Goal: Transaction & Acquisition: Book appointment/travel/reservation

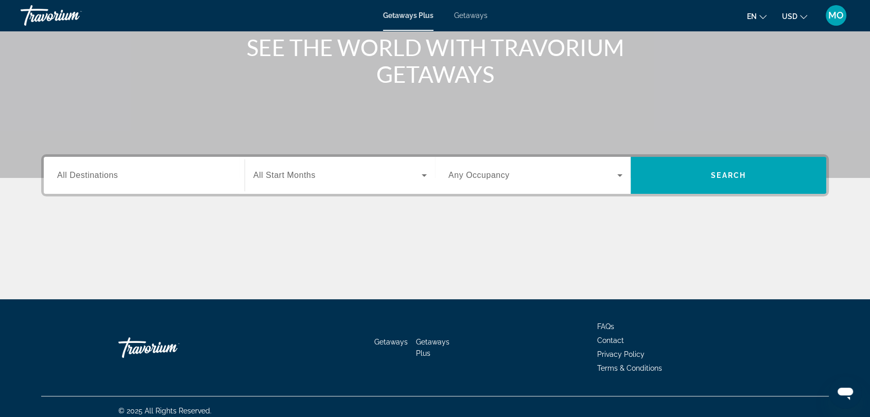
scroll to position [138, 0]
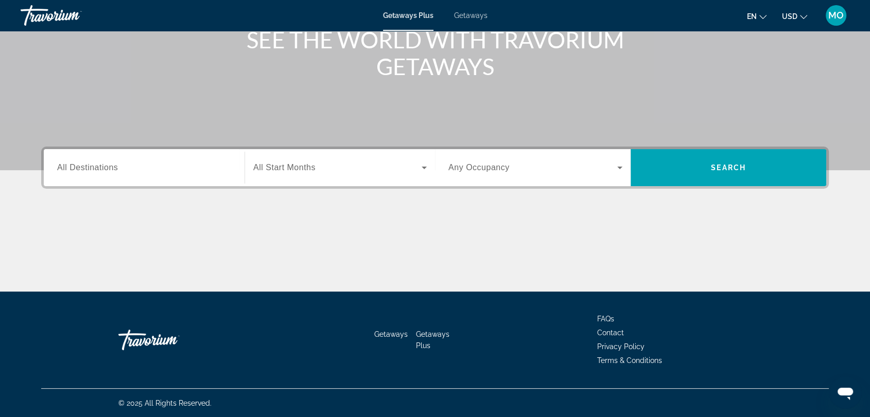
click at [156, 165] on input "Destination All Destinations" at bounding box center [144, 168] width 174 height 12
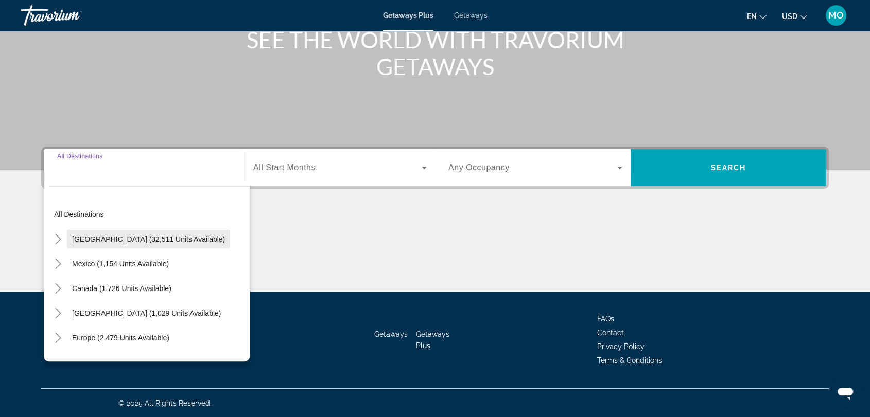
click at [103, 237] on span "[GEOGRAPHIC_DATA] (32,511 units available)" at bounding box center [148, 239] width 153 height 8
type input "**********"
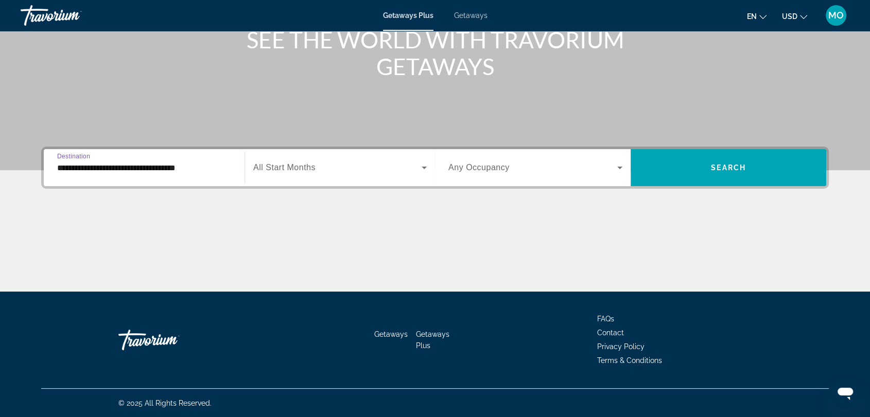
click at [336, 166] on span "Search widget" at bounding box center [337, 168] width 168 height 12
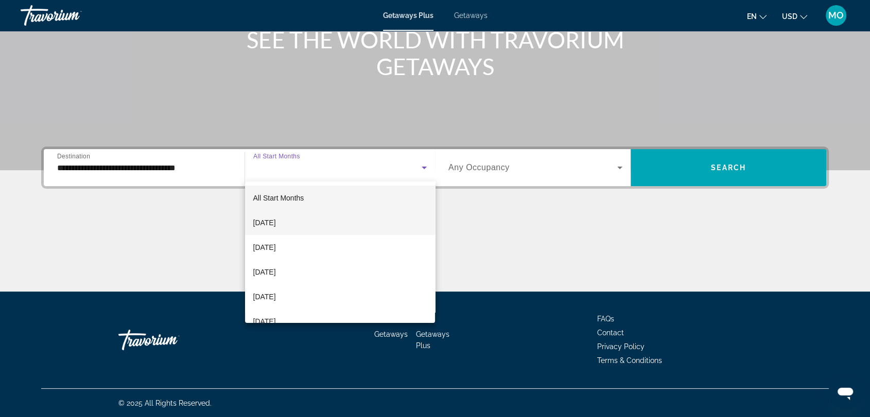
click at [276, 223] on span "[DATE]" at bounding box center [264, 223] width 23 height 12
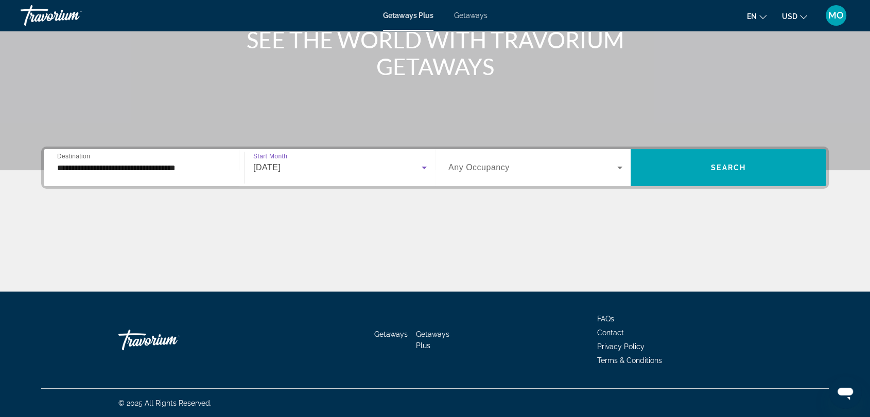
click at [529, 166] on span "Search widget" at bounding box center [532, 168] width 169 height 12
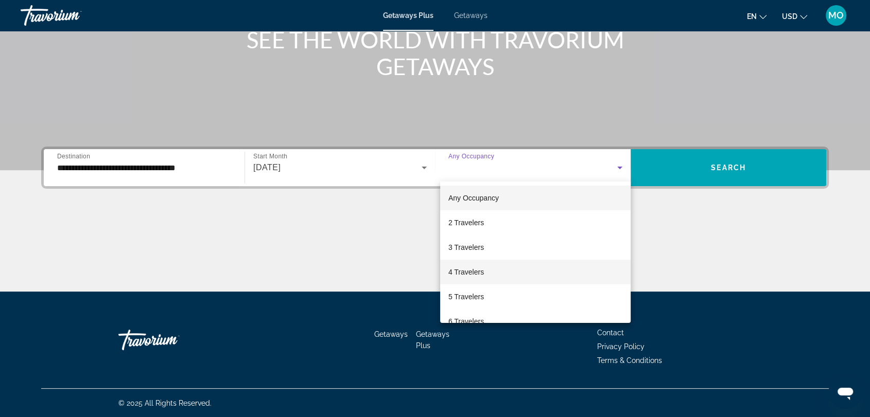
drag, startPoint x: 460, startPoint y: 270, endPoint x: 568, endPoint y: 248, distance: 110.3
click at [460, 270] on span "4 Travelers" at bounding box center [466, 272] width 36 height 12
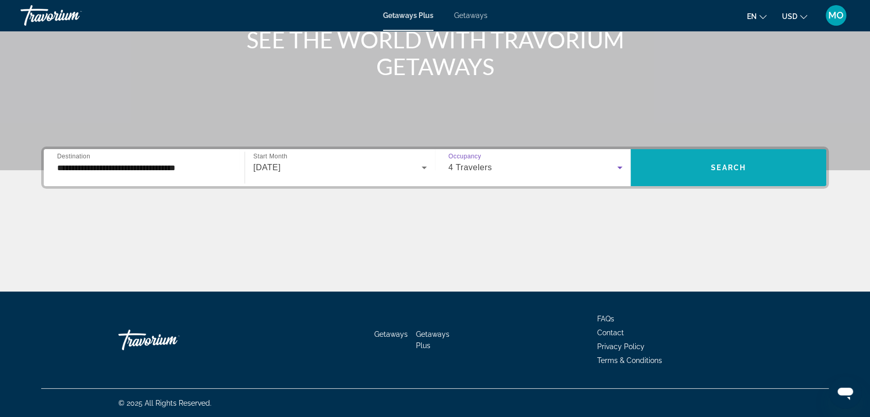
click at [723, 164] on span "Search" at bounding box center [728, 168] width 35 height 8
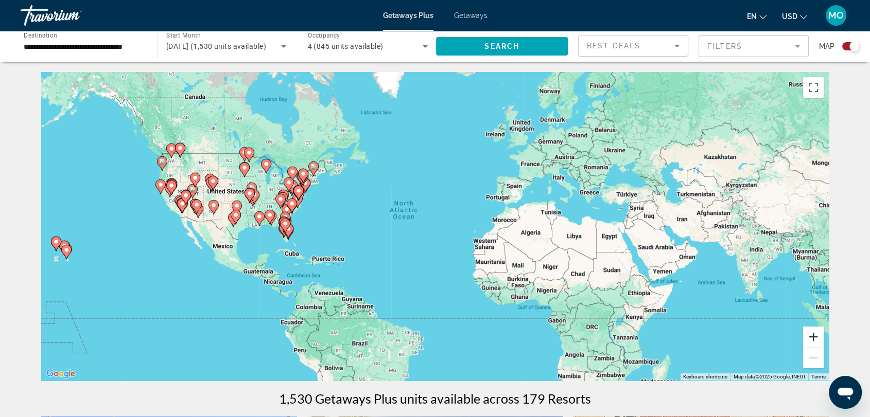
click at [814, 339] on button "Zoom in" at bounding box center [813, 337] width 21 height 21
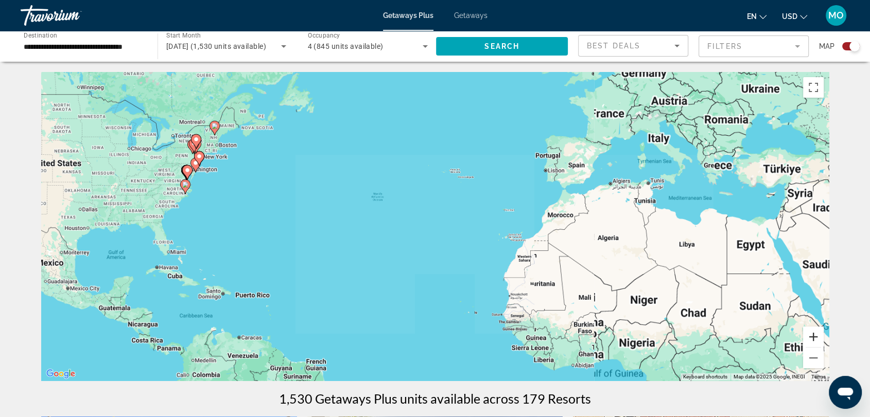
click at [814, 339] on button "Zoom in" at bounding box center [813, 337] width 21 height 21
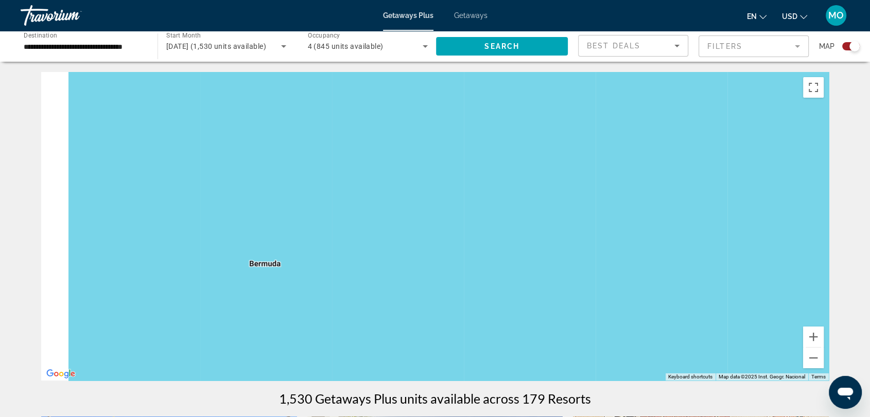
drag, startPoint x: 202, startPoint y: 200, endPoint x: 868, endPoint y: 305, distance: 674.6
click at [870, 305] on html "**********" at bounding box center [435, 208] width 870 height 417
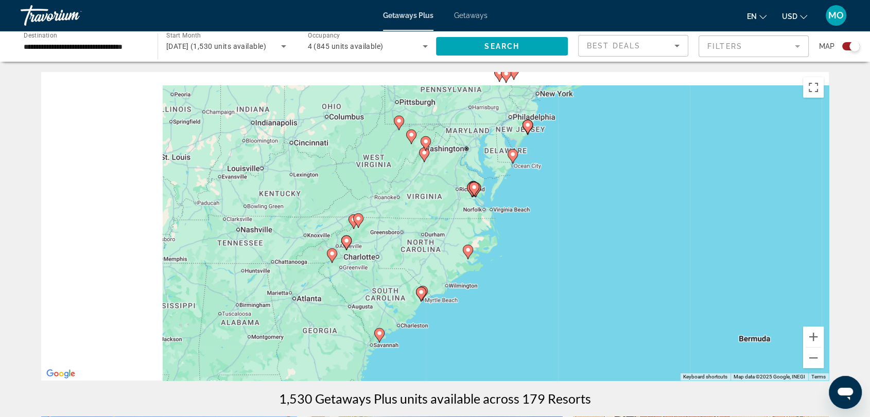
drag, startPoint x: 424, startPoint y: 215, endPoint x: 774, endPoint y: 276, distance: 355.4
click at [870, 285] on html "**********" at bounding box center [435, 208] width 870 height 417
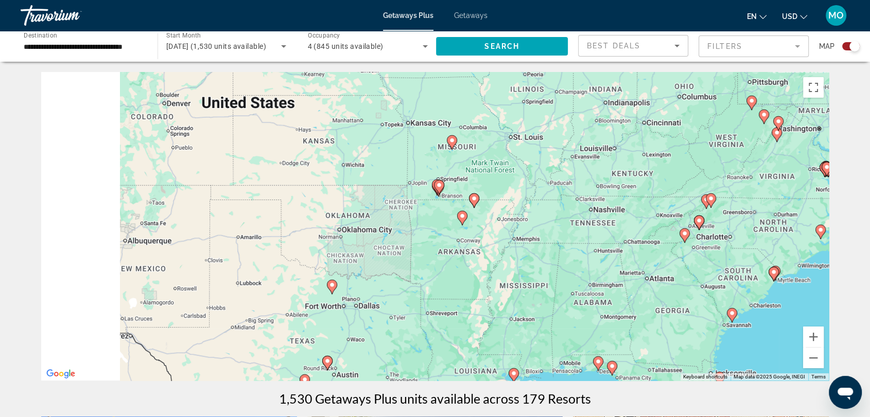
drag, startPoint x: 333, startPoint y: 188, endPoint x: 673, endPoint y: 167, distance: 340.3
click at [687, 153] on div "To activate drag with keyboard, press Alt + Enter. Once in keyboard drag state,…" at bounding box center [434, 226] width 787 height 309
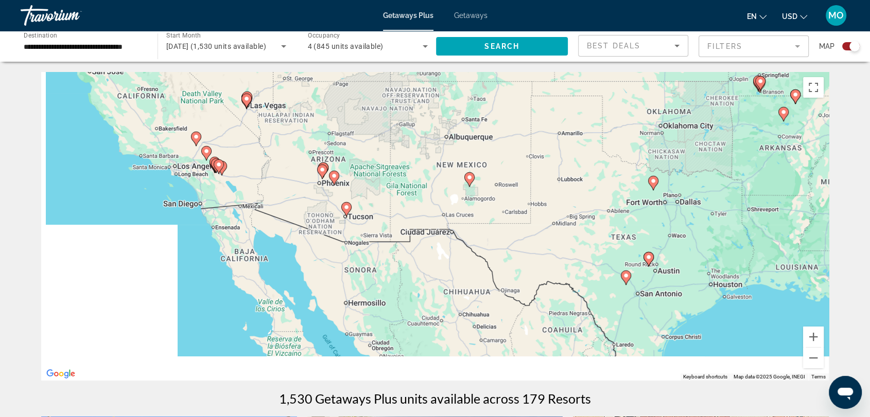
drag, startPoint x: 413, startPoint y: 261, endPoint x: 735, endPoint y: 159, distance: 338.0
click at [735, 159] on div "To activate drag with keyboard, press Alt + Enter. Once in keyboard drag state,…" at bounding box center [434, 226] width 787 height 309
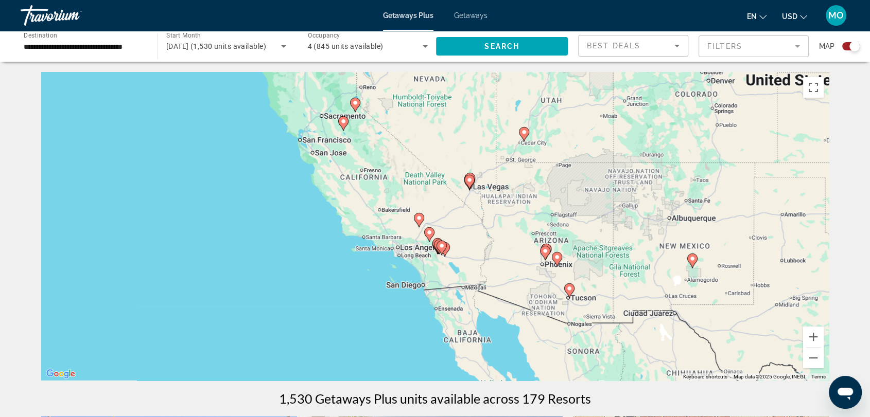
drag, startPoint x: 483, startPoint y: 203, endPoint x: 616, endPoint y: 281, distance: 154.1
click at [616, 281] on div "To activate drag with keyboard, press Alt + Enter. Once in keyboard drag state,…" at bounding box center [434, 226] width 787 height 309
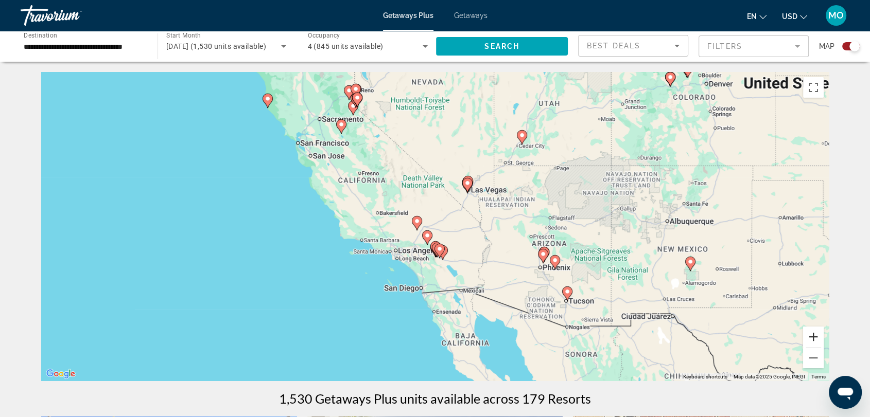
click at [815, 338] on button "Zoom in" at bounding box center [813, 337] width 21 height 21
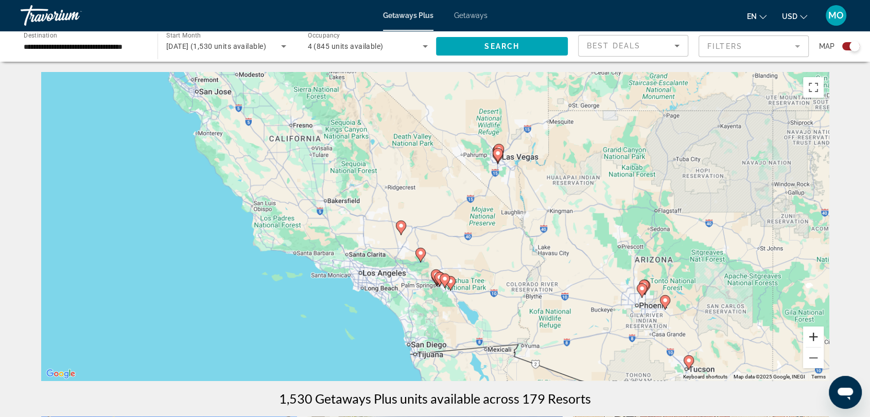
click at [815, 338] on button "Zoom in" at bounding box center [813, 337] width 21 height 21
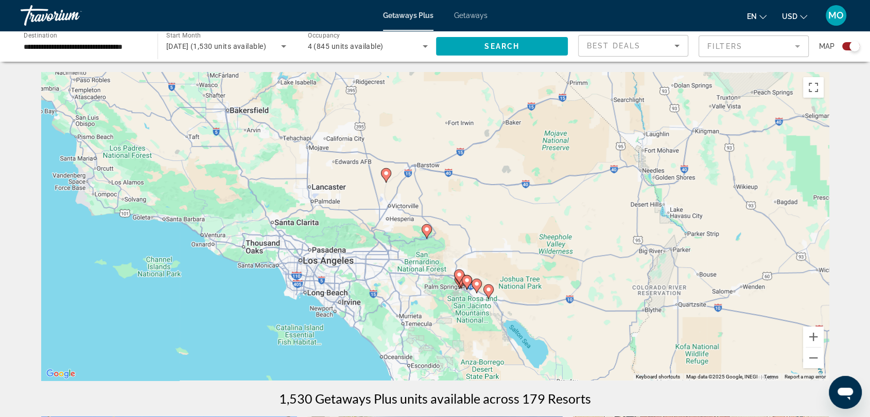
drag, startPoint x: 535, startPoint y: 301, endPoint x: 558, endPoint y: 236, distance: 68.4
click at [558, 236] on div "To activate drag with keyboard, press Alt + Enter. Once in keyboard drag state,…" at bounding box center [434, 226] width 787 height 309
click at [816, 337] on button "Zoom in" at bounding box center [813, 337] width 21 height 21
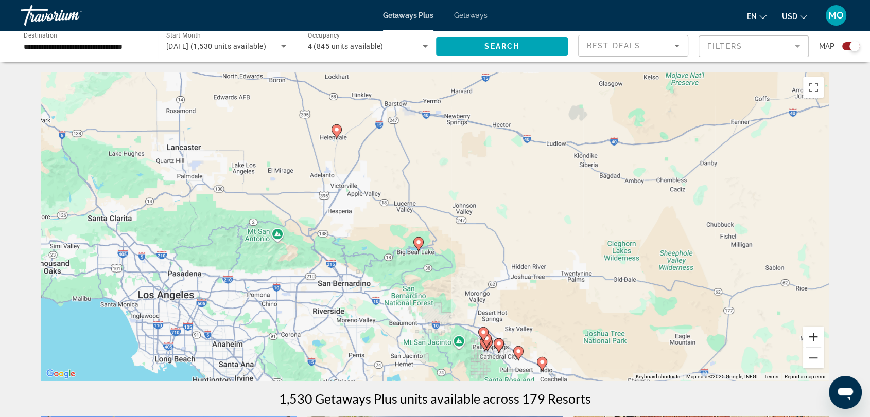
click at [816, 336] on button "Zoom in" at bounding box center [813, 337] width 21 height 21
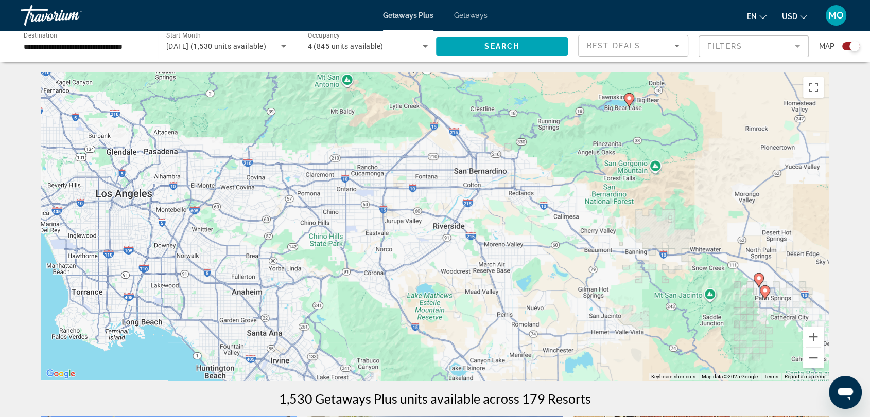
drag, startPoint x: 384, startPoint y: 305, endPoint x: 612, endPoint y: 135, distance: 283.9
click at [612, 135] on div "To activate drag with keyboard, press Alt + Enter. Once in keyboard drag state,…" at bounding box center [434, 226] width 787 height 309
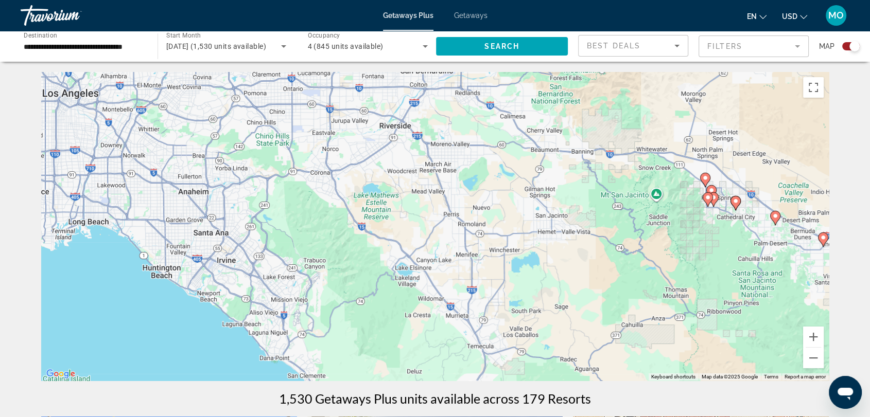
drag, startPoint x: 593, startPoint y: 281, endPoint x: 537, endPoint y: 174, distance: 120.2
click at [537, 174] on div "To activate drag with keyboard, press Alt + Enter. Once in keyboard drag state,…" at bounding box center [434, 226] width 787 height 309
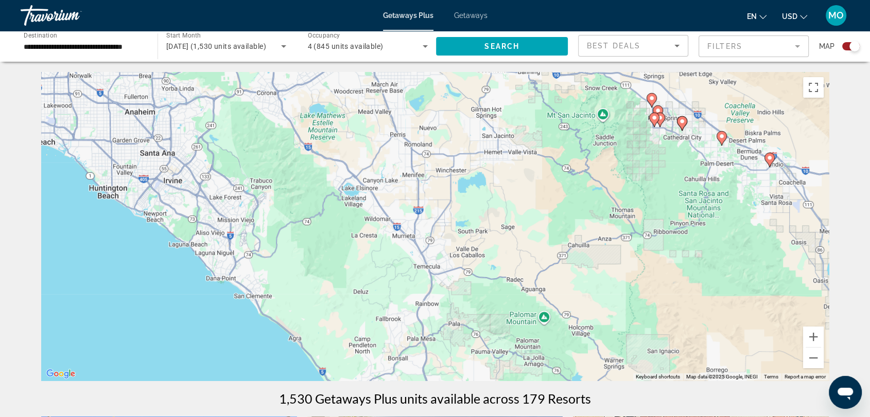
drag, startPoint x: 586, startPoint y: 245, endPoint x: 534, endPoint y: 169, distance: 91.9
click at [534, 169] on div "To activate drag with keyboard, press Alt + Enter. Once in keyboard drag state,…" at bounding box center [434, 226] width 787 height 309
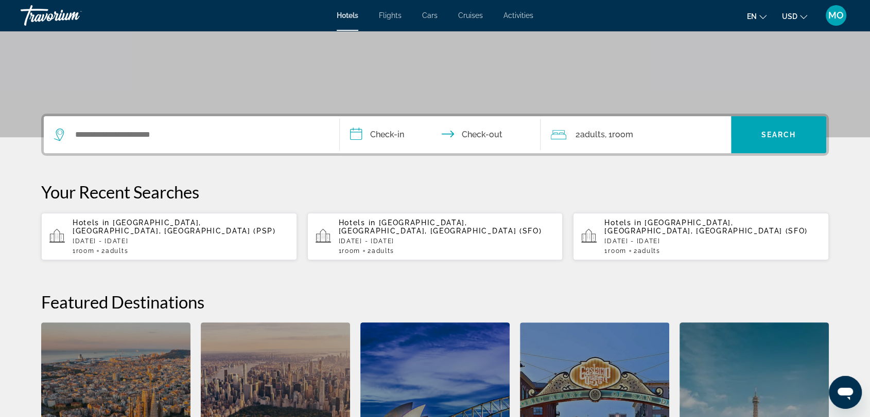
click at [140, 123] on div "Search widget" at bounding box center [191, 134] width 275 height 37
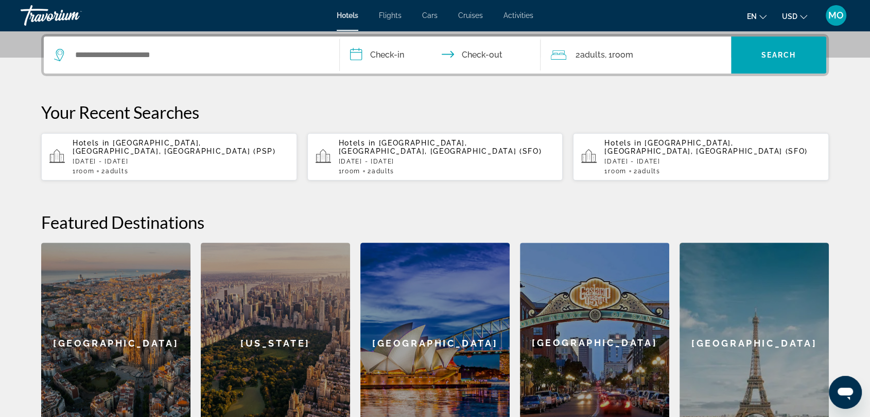
scroll to position [251, 0]
click at [138, 78] on div "**********" at bounding box center [435, 239] width 829 height 410
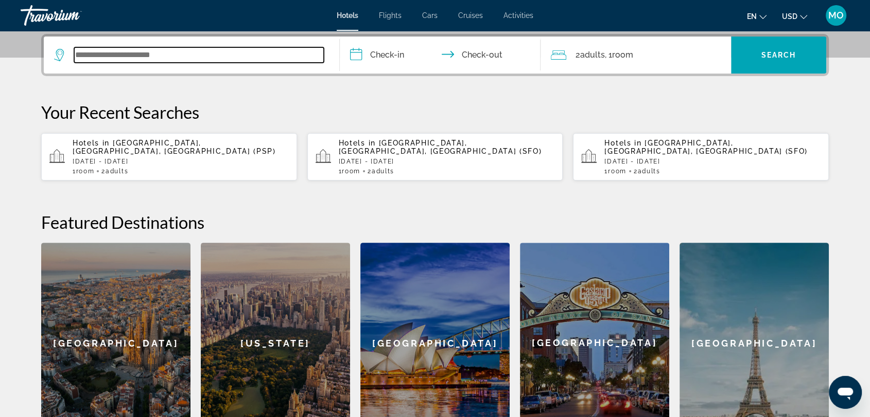
click at [115, 47] on input "Search widget" at bounding box center [199, 54] width 250 height 15
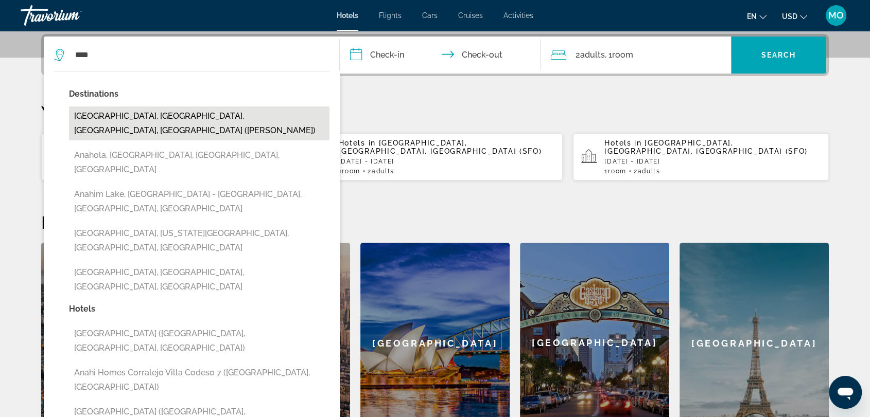
click at [166, 112] on button "Anaheim, Orange County, CA, United States (ANA)" at bounding box center [199, 124] width 260 height 34
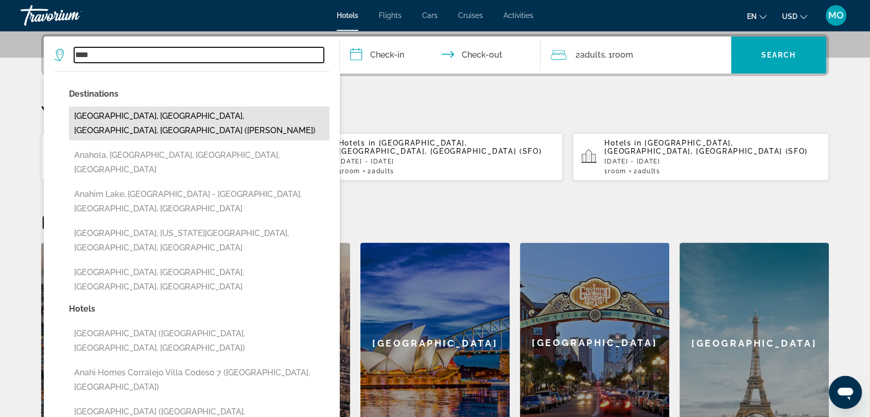
type input "**********"
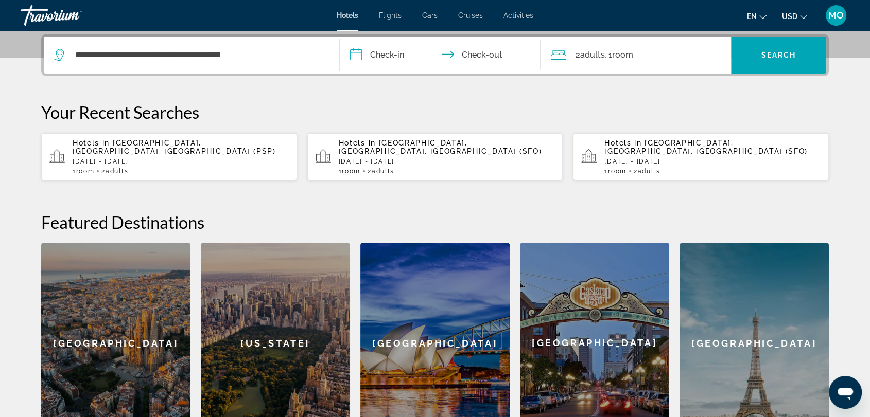
click at [403, 52] on input "**********" at bounding box center [442, 57] width 205 height 40
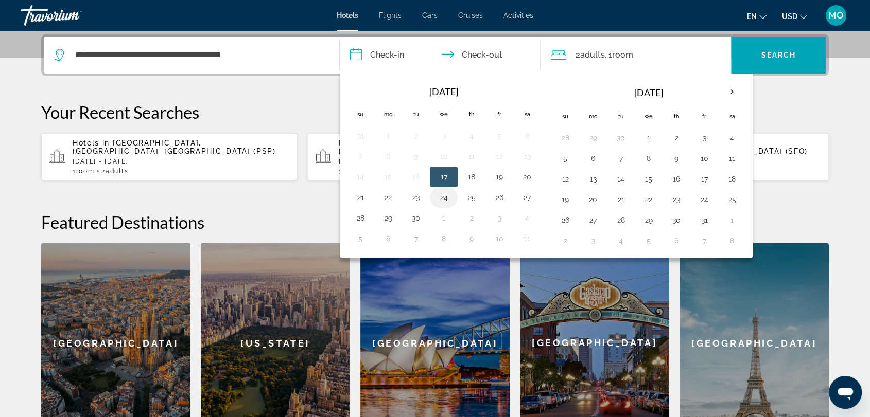
click at [445, 195] on button "24" at bounding box center [443, 197] width 16 height 14
click at [527, 194] on button "27" at bounding box center [527, 197] width 16 height 14
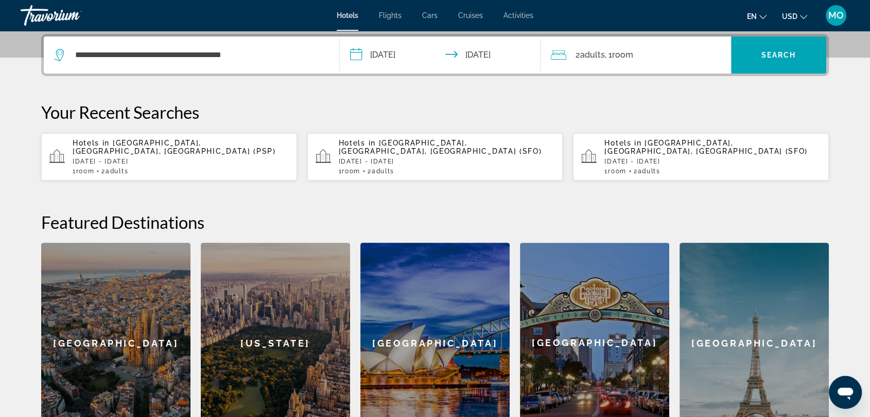
type input "**********"
click at [775, 51] on span "Search" at bounding box center [778, 55] width 35 height 8
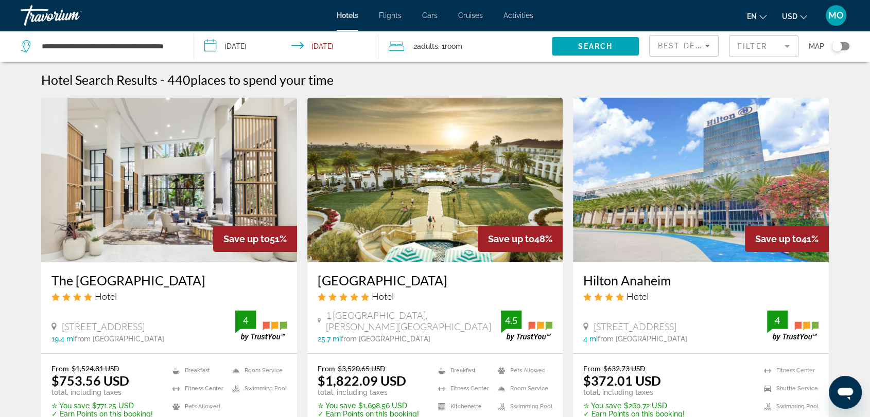
click at [845, 46] on div "Toggle map" at bounding box center [840, 46] width 17 height 8
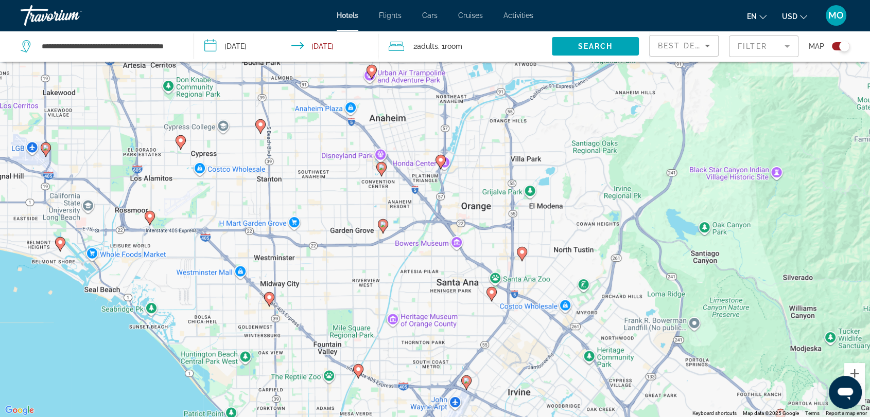
click at [383, 166] on image "Main content" at bounding box center [381, 167] width 6 height 6
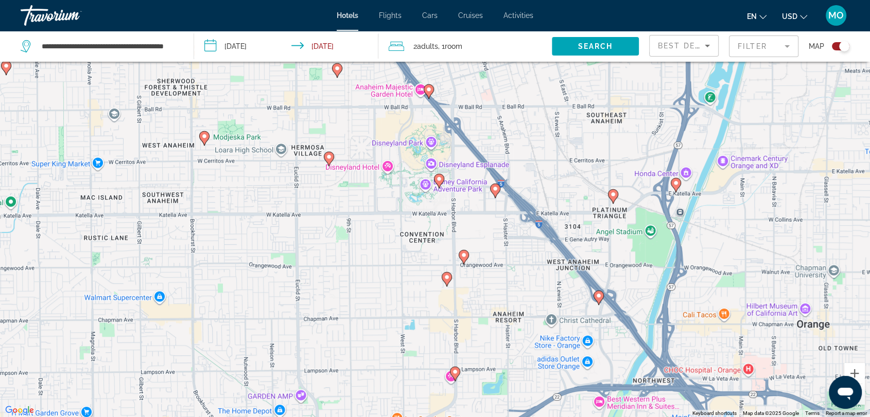
click at [439, 179] on image "Main content" at bounding box center [439, 179] width 6 height 6
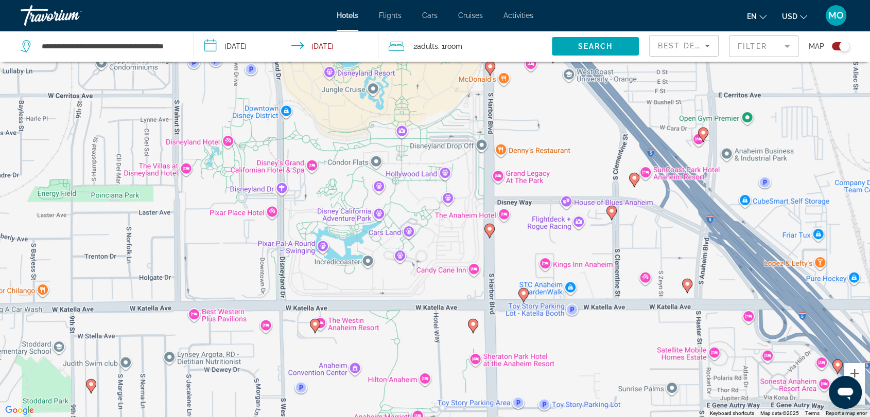
click at [488, 231] on image "Main content" at bounding box center [489, 229] width 6 height 6
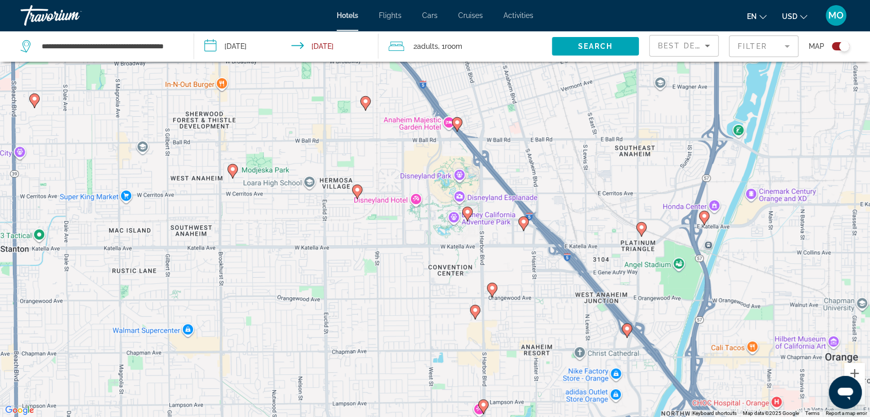
click at [471, 213] on icon "Main content" at bounding box center [467, 213] width 9 height 13
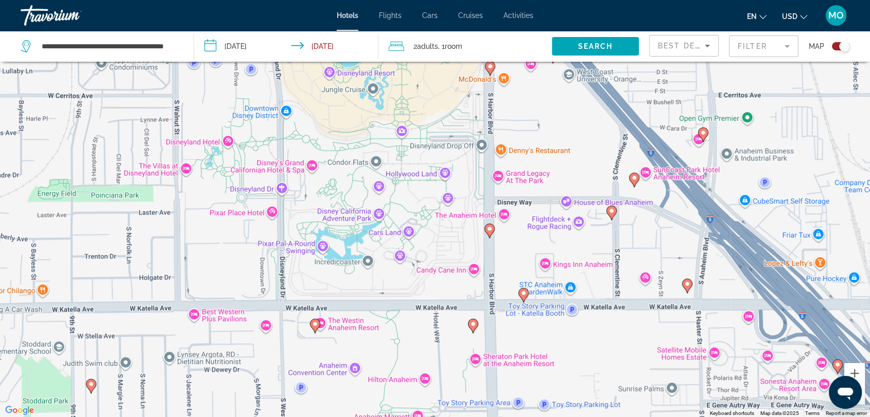
click at [490, 230] on image "Main content" at bounding box center [489, 229] width 6 height 6
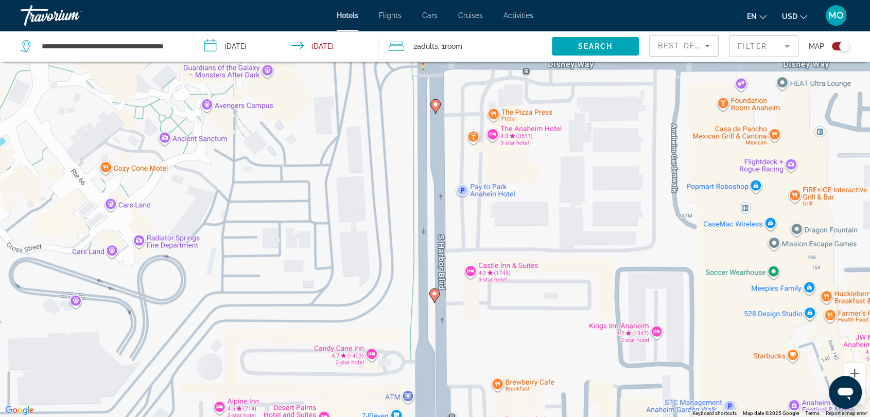
click at [436, 297] on icon "Main content" at bounding box center [434, 295] width 9 height 13
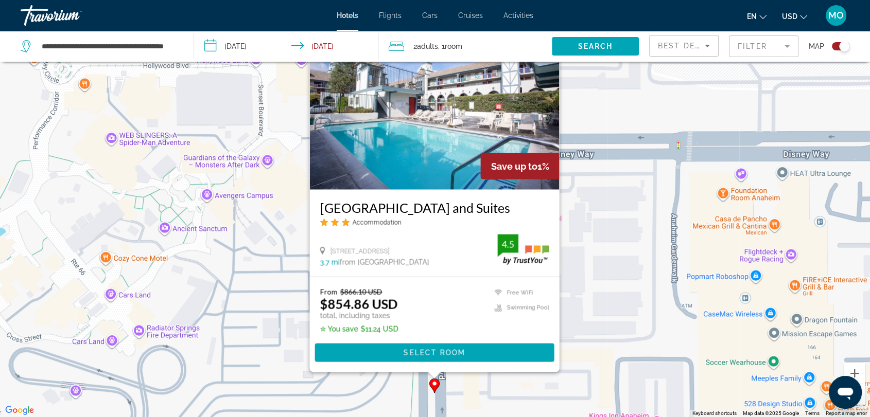
click at [585, 253] on div "To activate drag with keyboard, press Alt + Enter. Once in keyboard drag state,…" at bounding box center [435, 208] width 870 height 417
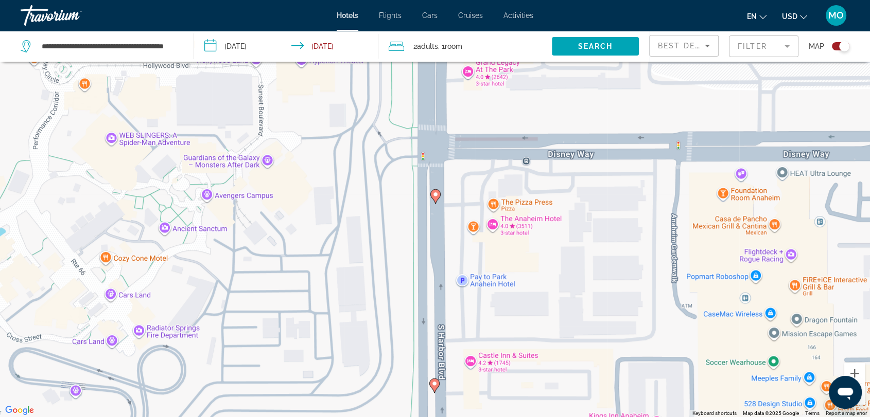
click at [437, 195] on image "Main content" at bounding box center [435, 194] width 6 height 6
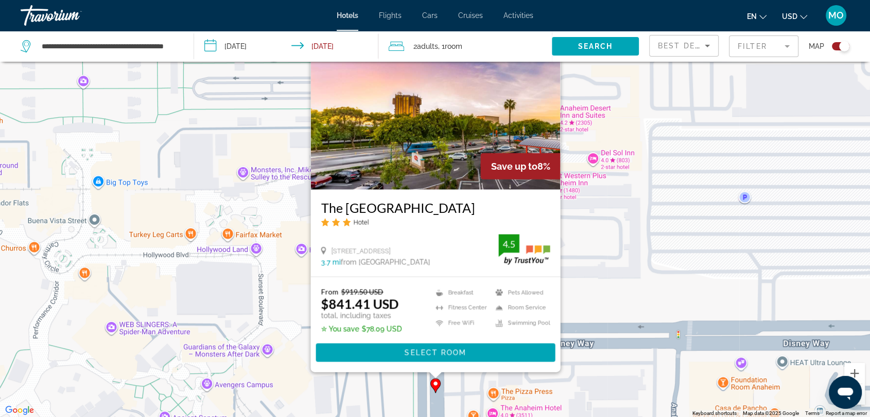
click at [614, 366] on div "To activate drag with keyboard, press Alt + Enter. Once in keyboard drag state,…" at bounding box center [435, 208] width 870 height 417
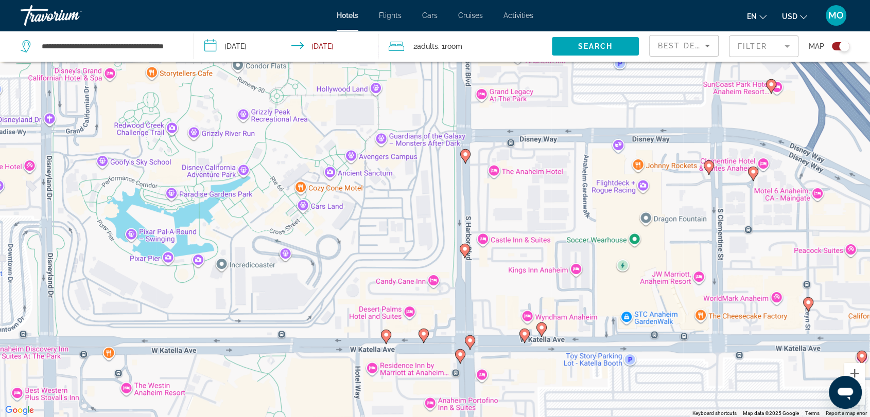
drag, startPoint x: 588, startPoint y: 341, endPoint x: 537, endPoint y: 188, distance: 161.0
click at [542, 153] on div "To activate drag with keyboard, press Alt + Enter. Once in keyboard drag state,…" at bounding box center [435, 208] width 870 height 417
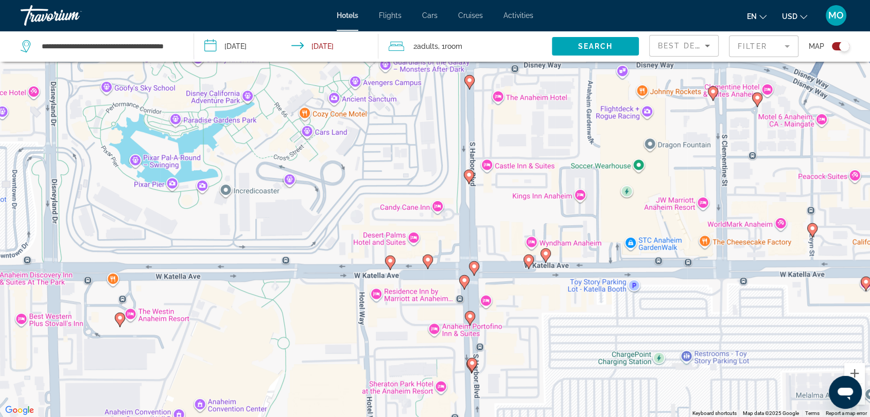
drag, startPoint x: 505, startPoint y: 273, endPoint x: 512, endPoint y: 215, distance: 58.1
click at [512, 215] on div "To activate drag with keyboard, press Alt + Enter. Once in keyboard drag state,…" at bounding box center [435, 208] width 870 height 417
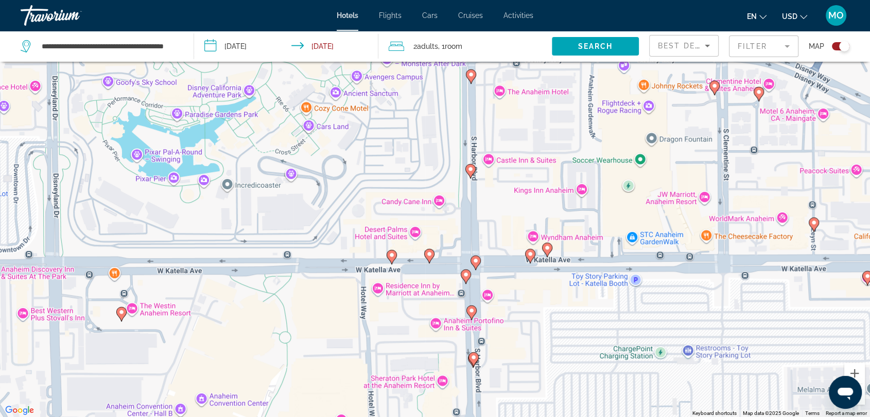
click at [391, 258] on icon "Main content" at bounding box center [391, 256] width 9 height 13
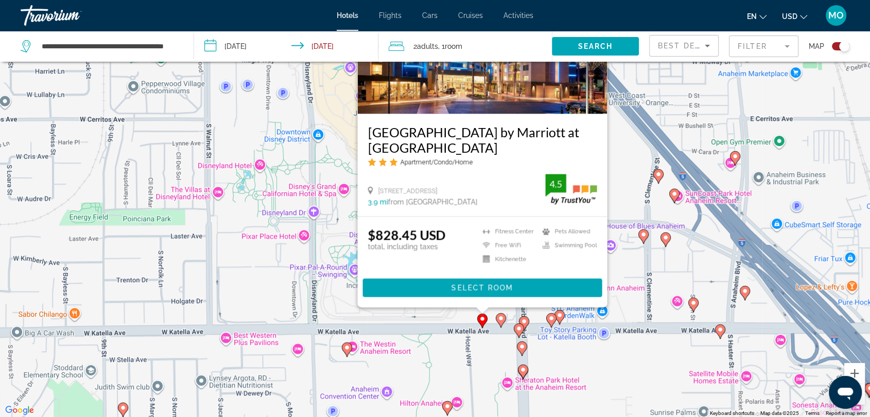
click at [502, 321] on image "Main content" at bounding box center [501, 318] width 6 height 6
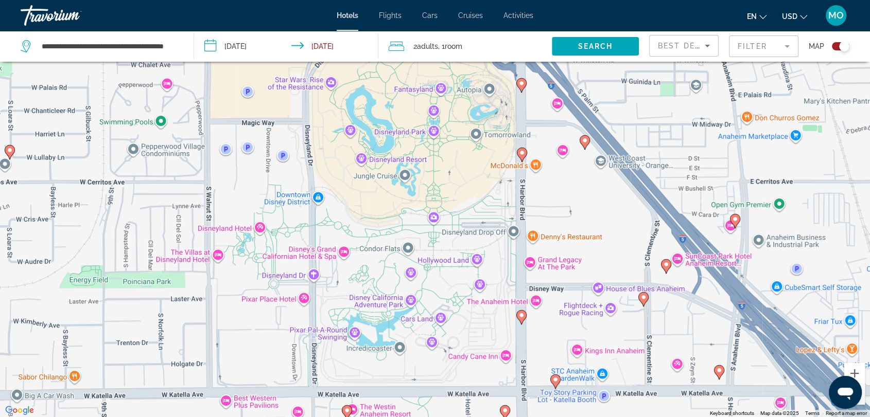
click at [554, 380] on image "Main content" at bounding box center [555, 380] width 6 height 6
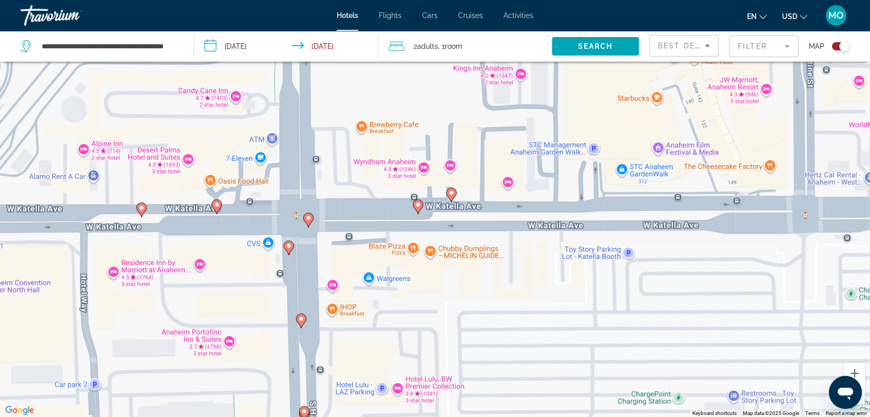
click at [453, 198] on icon "Main content" at bounding box center [451, 194] width 10 height 14
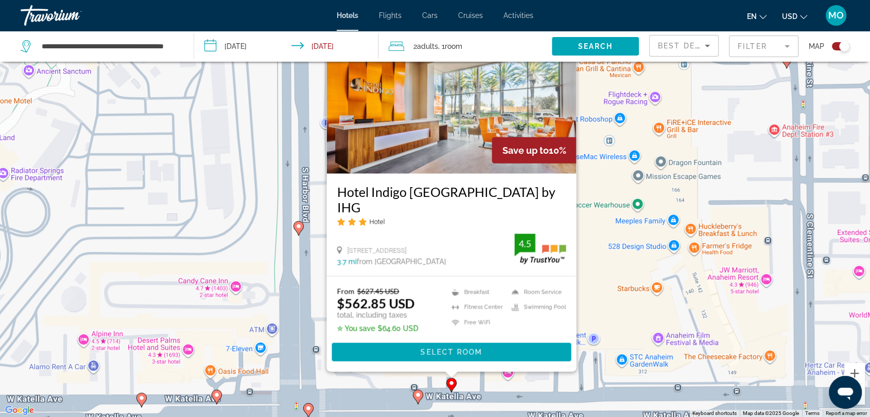
click at [418, 396] on image "Main content" at bounding box center [418, 395] width 6 height 6
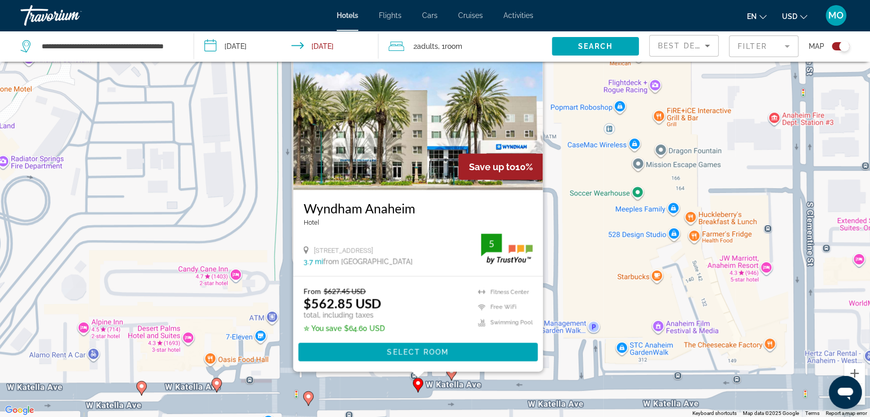
click at [309, 398] on image "Main content" at bounding box center [308, 397] width 6 height 6
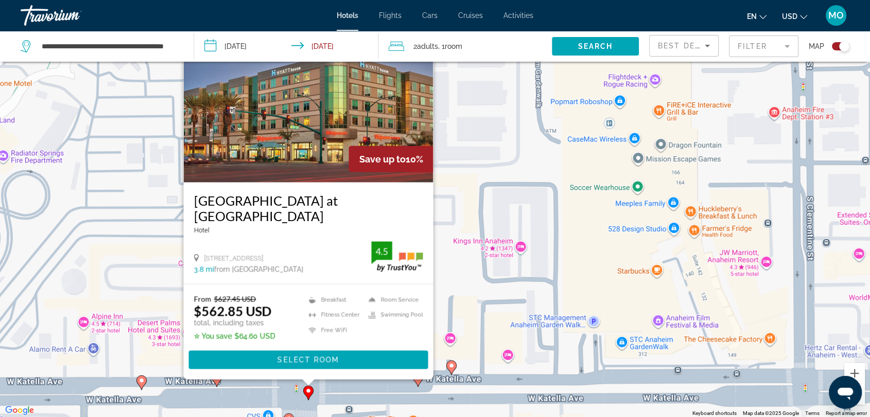
click at [215, 380] on icon "Main content" at bounding box center [216, 379] width 9 height 13
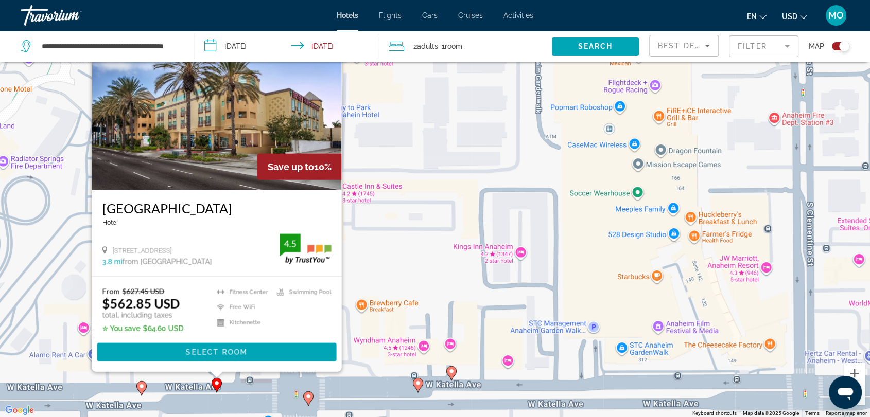
click at [144, 390] on icon "Main content" at bounding box center [141, 387] width 9 height 13
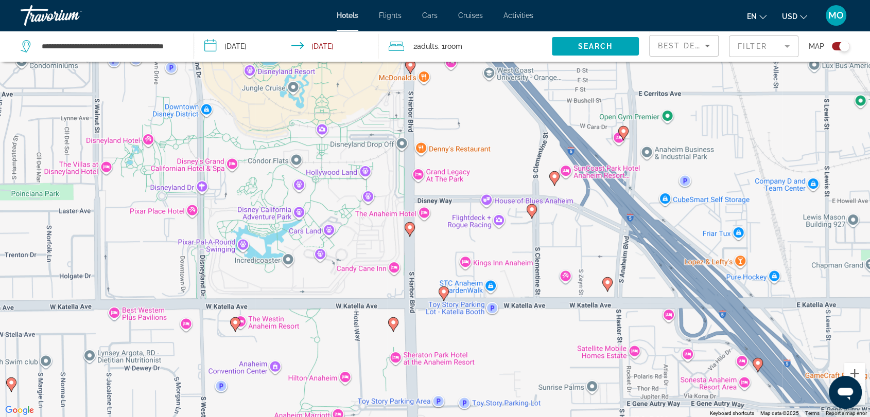
click at [555, 177] on image "Main content" at bounding box center [554, 176] width 6 height 6
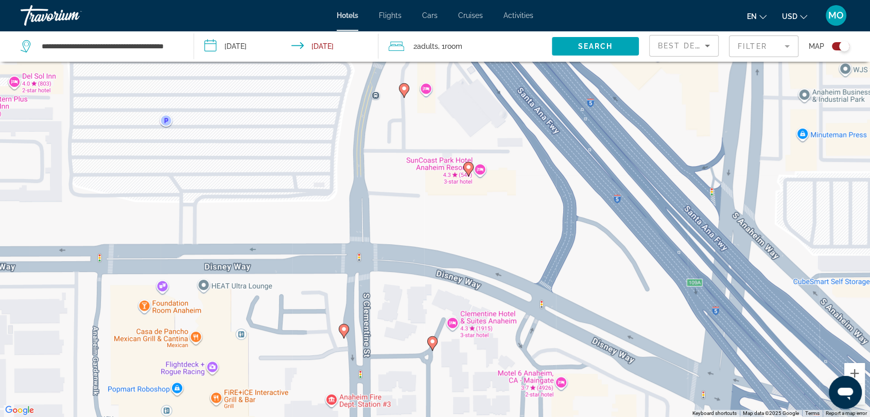
click at [407, 92] on icon "Main content" at bounding box center [403, 89] width 9 height 13
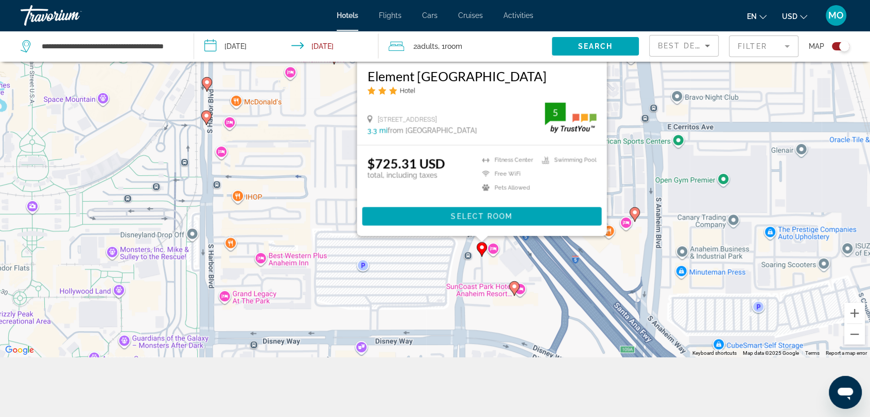
scroll to position [124, 0]
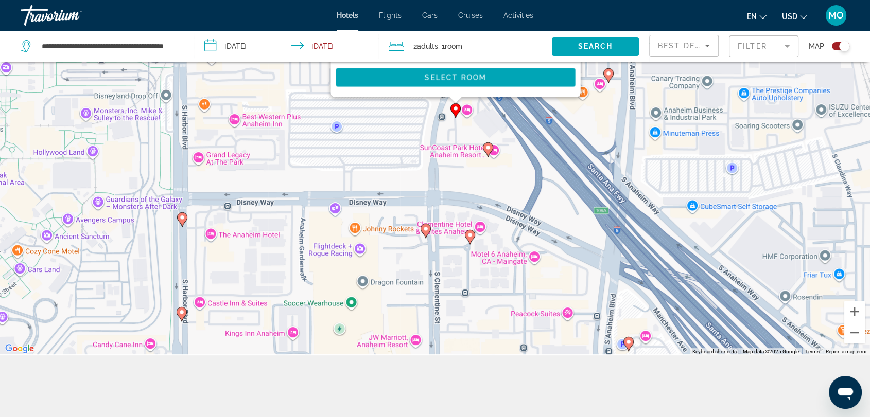
drag, startPoint x: 556, startPoint y: 314, endPoint x: 526, endPoint y: 148, distance: 169.4
click at [526, 148] on div "To activate drag with keyboard, press Alt + Enter. Once in keyboard drag state,…" at bounding box center [435, 146] width 870 height 417
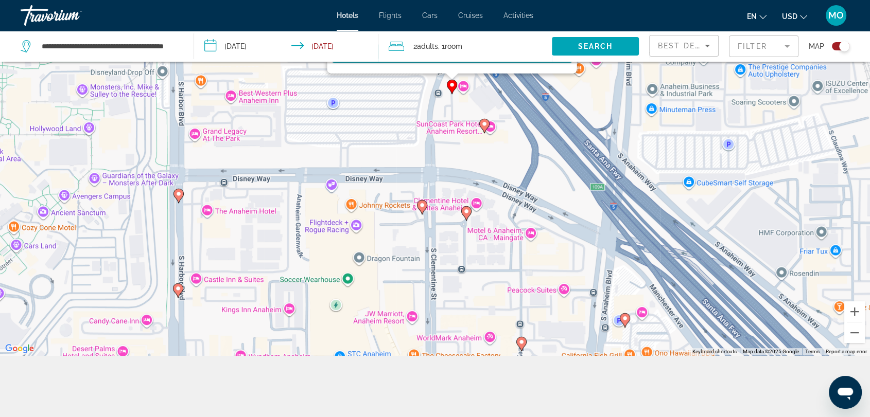
click at [467, 214] on image "Main content" at bounding box center [466, 211] width 6 height 6
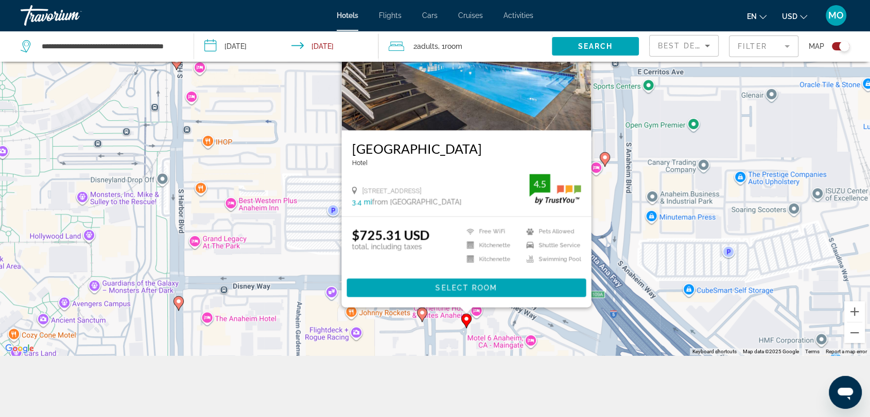
click at [424, 314] on image "Main content" at bounding box center [422, 313] width 6 height 6
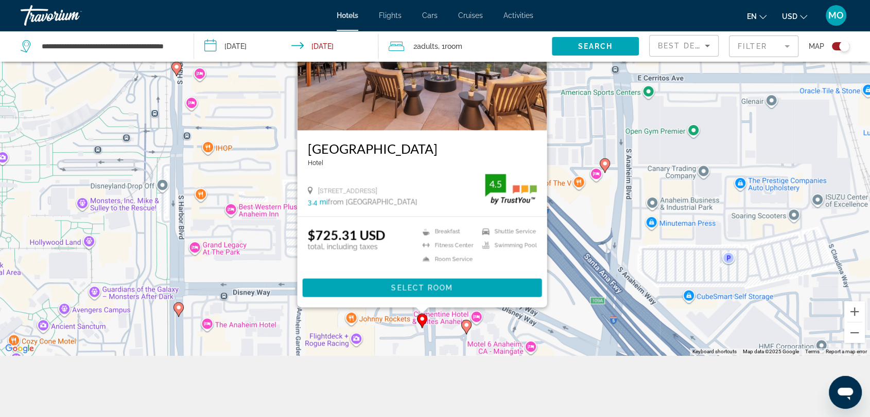
click at [252, 248] on div "To activate drag with keyboard, press Alt + Enter. Once in keyboard drag state,…" at bounding box center [435, 146] width 870 height 417
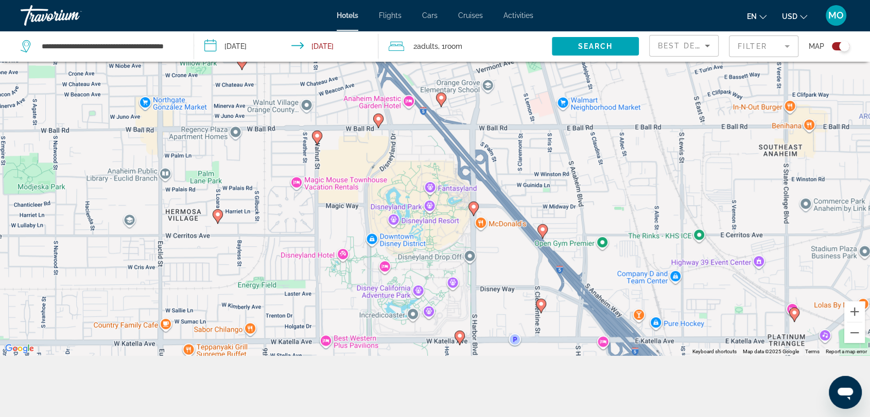
drag, startPoint x: 272, startPoint y: 218, endPoint x: 500, endPoint y: 248, distance: 230.0
click at [500, 248] on div "To activate drag with keyboard, press Alt + Enter. Once in keyboard drag state,…" at bounding box center [435, 146] width 870 height 417
click at [379, 120] on image "Main content" at bounding box center [378, 119] width 6 height 6
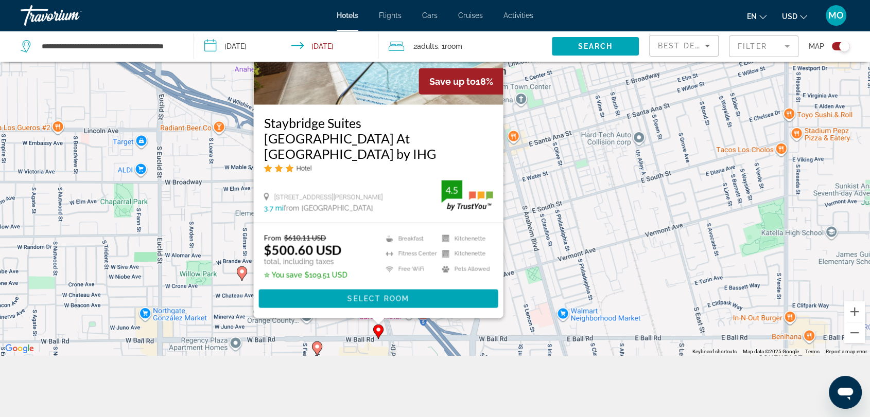
click at [581, 269] on div "To activate drag with keyboard, press Alt + Enter. Once in keyboard drag state,…" at bounding box center [435, 146] width 870 height 417
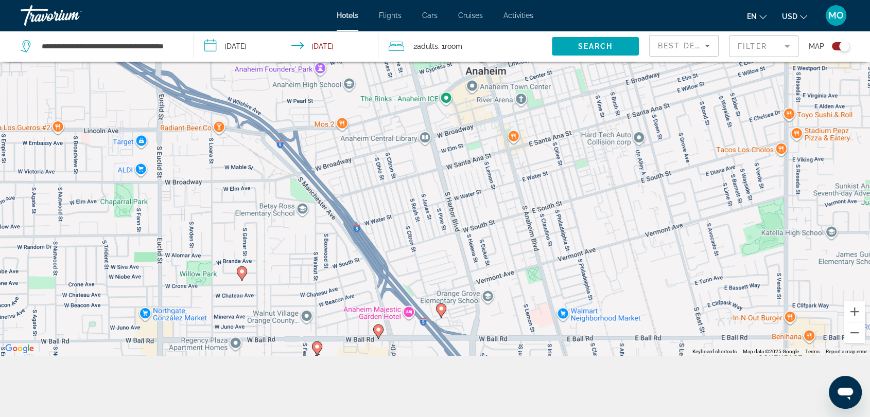
click at [444, 310] on image "Main content" at bounding box center [441, 309] width 6 height 6
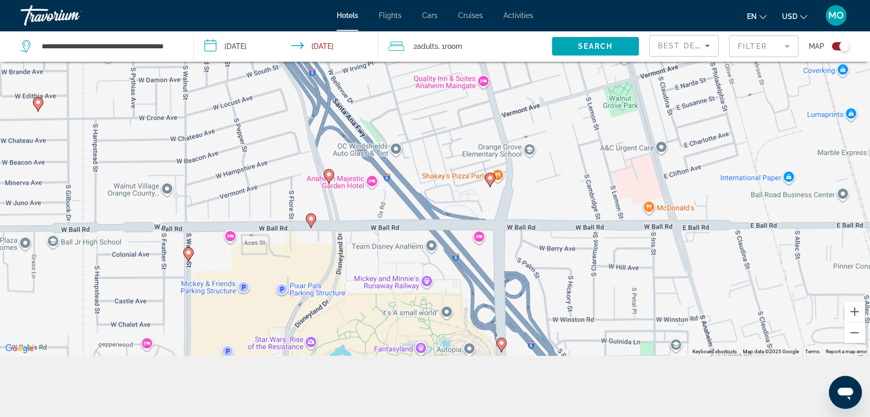
click at [490, 175] on image "Main content" at bounding box center [490, 178] width 6 height 6
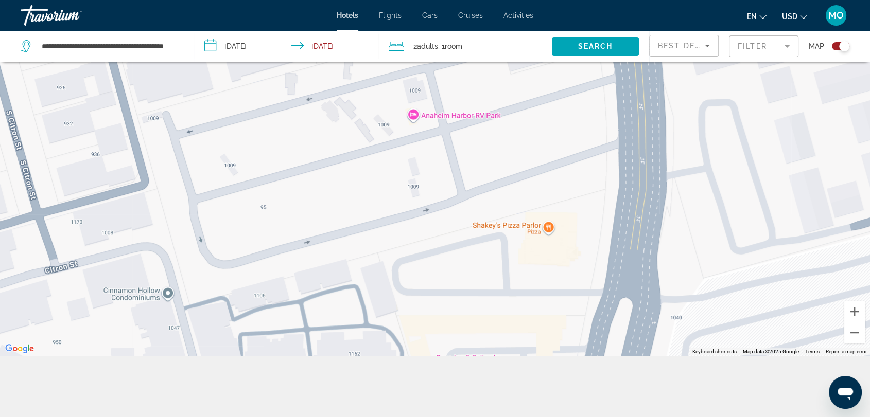
drag, startPoint x: 432, startPoint y: 168, endPoint x: 501, endPoint y: 345, distance: 190.7
click at [501, 345] on div "To navigate, press the arrow keys. To activate drag with keyboard, press Alt + …" at bounding box center [435, 146] width 870 height 417
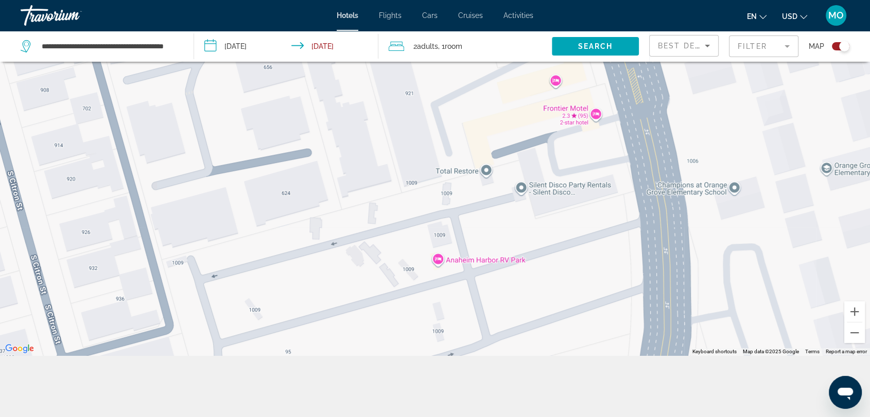
drag, startPoint x: 444, startPoint y: 170, endPoint x: 469, endPoint y: 318, distance: 149.8
click at [469, 318] on div "To navigate, press the arrow keys. To activate drag with keyboard, press Alt + …" at bounding box center [435, 146] width 870 height 417
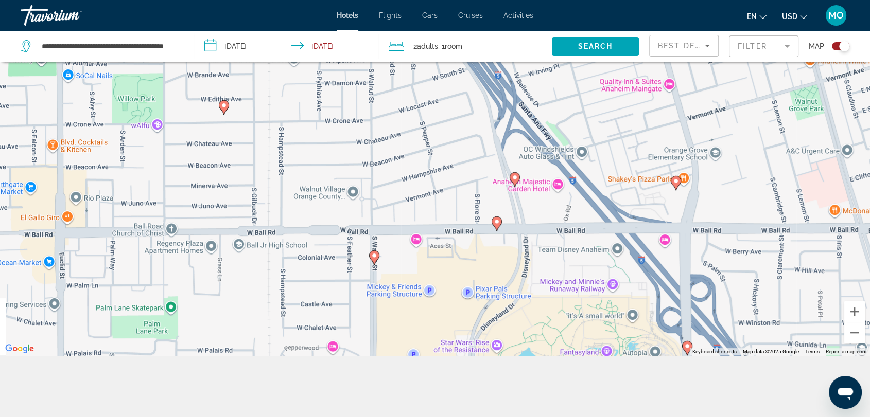
drag, startPoint x: 395, startPoint y: 214, endPoint x: 558, endPoint y: 150, distance: 174.9
click at [558, 150] on div "To navigate, press the arrow keys. To activate drag with keyboard, press Alt + …" at bounding box center [435, 146] width 870 height 417
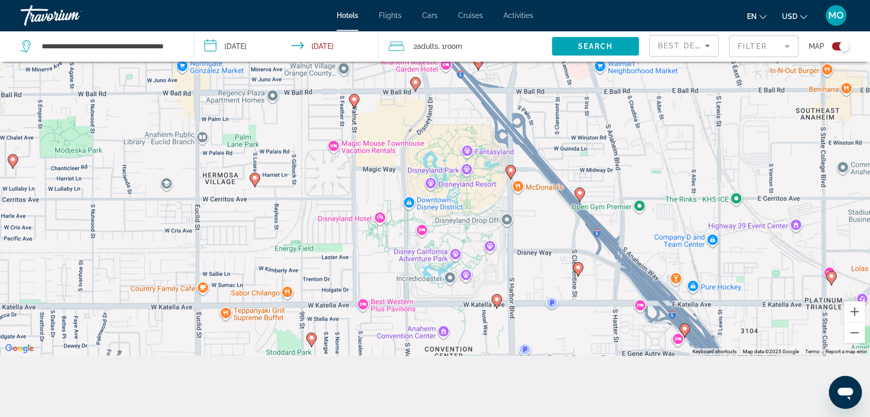
drag, startPoint x: 554, startPoint y: 296, endPoint x: 448, endPoint y: 115, distance: 210.6
click at [448, 115] on div "To navigate, press the arrow keys. To activate drag with keyboard, press Alt + …" at bounding box center [435, 146] width 870 height 417
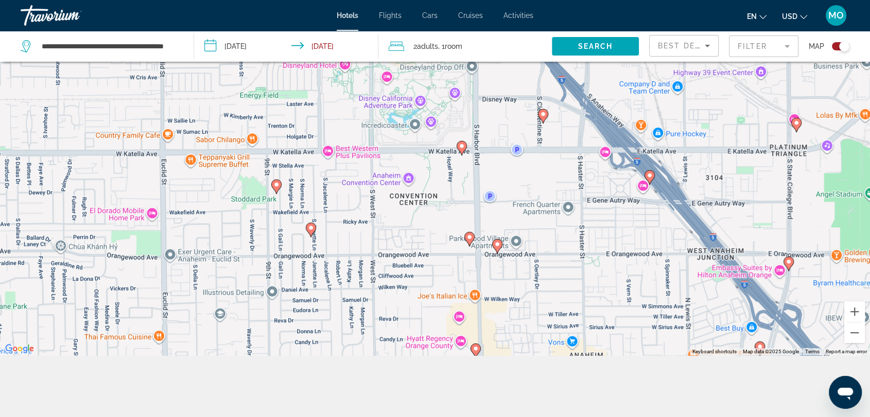
drag, startPoint x: 488, startPoint y: 278, endPoint x: 464, endPoint y: 155, distance: 125.4
click at [464, 155] on div "To navigate, press the arrow keys. To activate drag with keyboard, press Alt + …" at bounding box center [435, 146] width 870 height 417
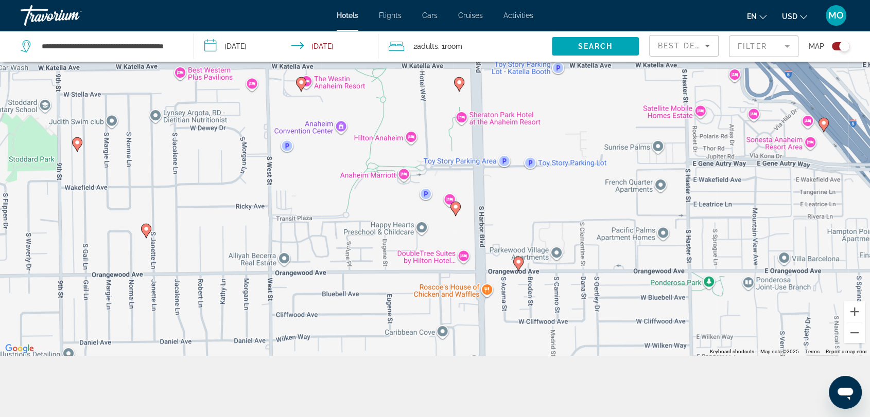
click at [459, 82] on image "Main content" at bounding box center [459, 82] width 6 height 6
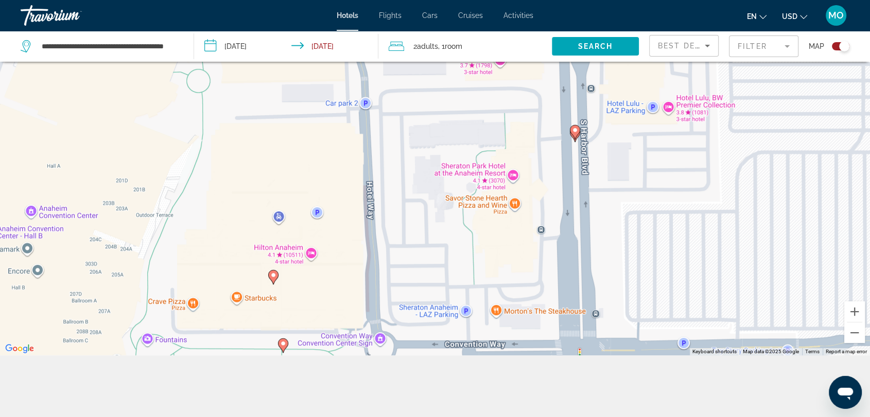
drag, startPoint x: 403, startPoint y: 262, endPoint x: 494, endPoint y: 133, distance: 157.3
click at [494, 133] on div "To navigate, press the arrow keys. To activate drag with keyboard, press Alt + …" at bounding box center [435, 146] width 870 height 417
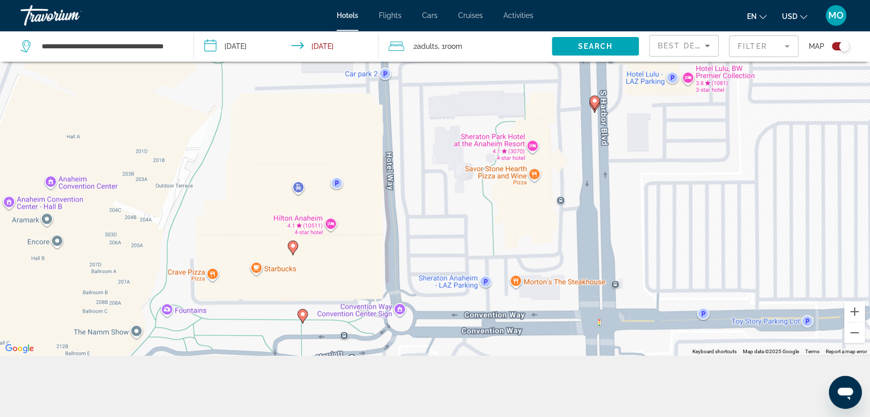
click at [294, 245] on image "Main content" at bounding box center [293, 246] width 6 height 6
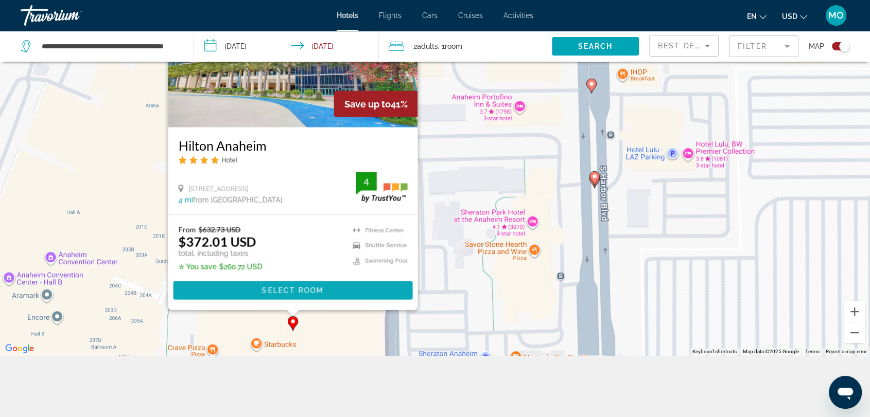
click at [338, 285] on span "Main content" at bounding box center [292, 290] width 239 height 25
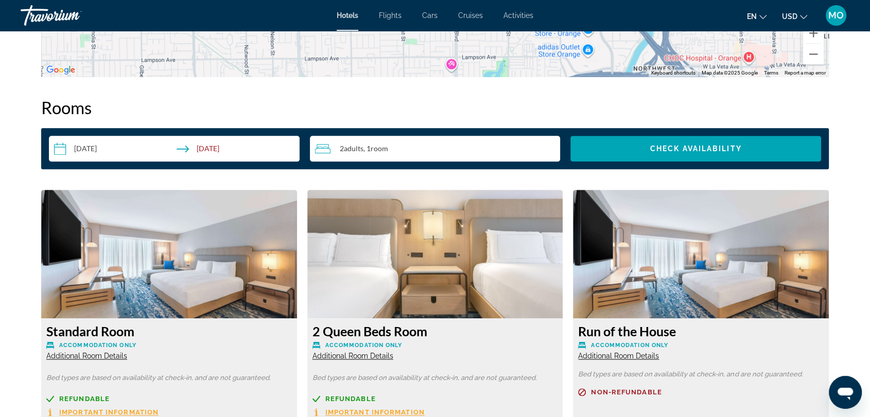
scroll to position [1315, 0]
